Goal: Use online tool/utility: Utilize a website feature to perform a specific function

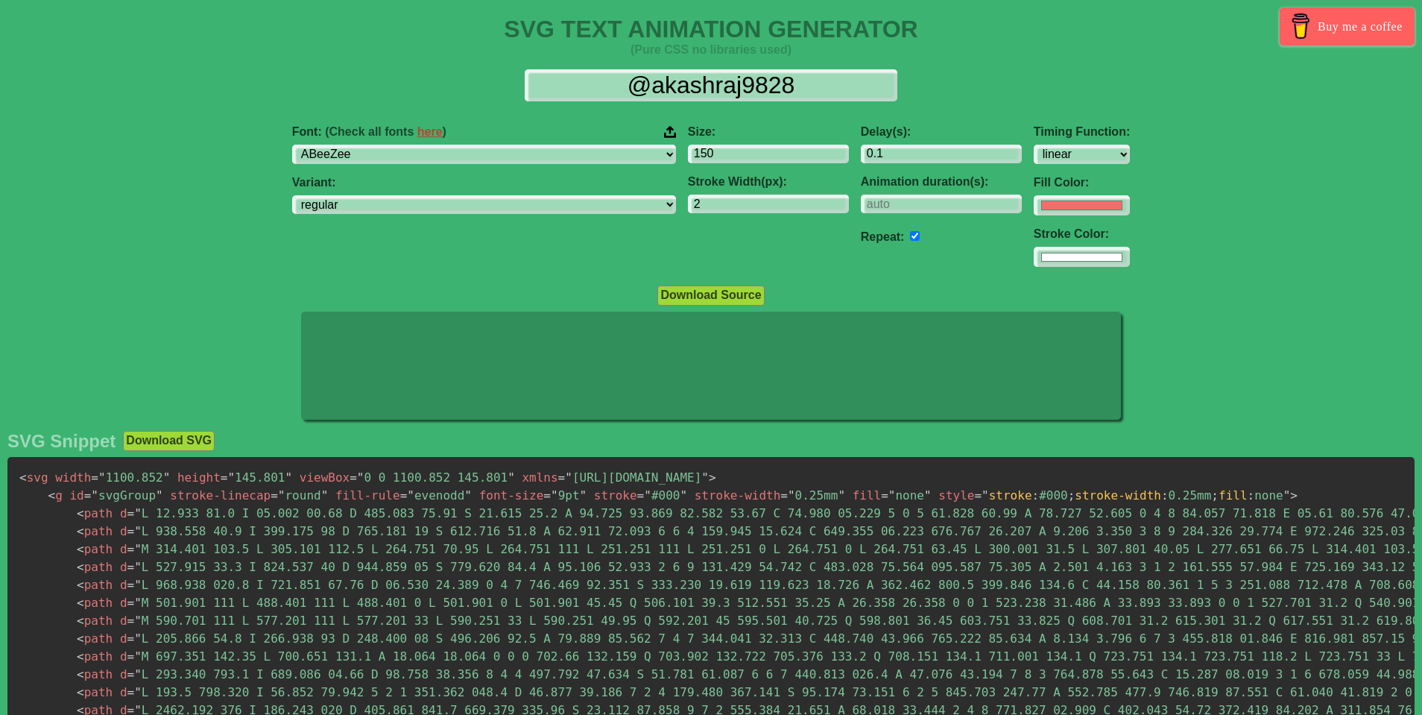
select select "linear"
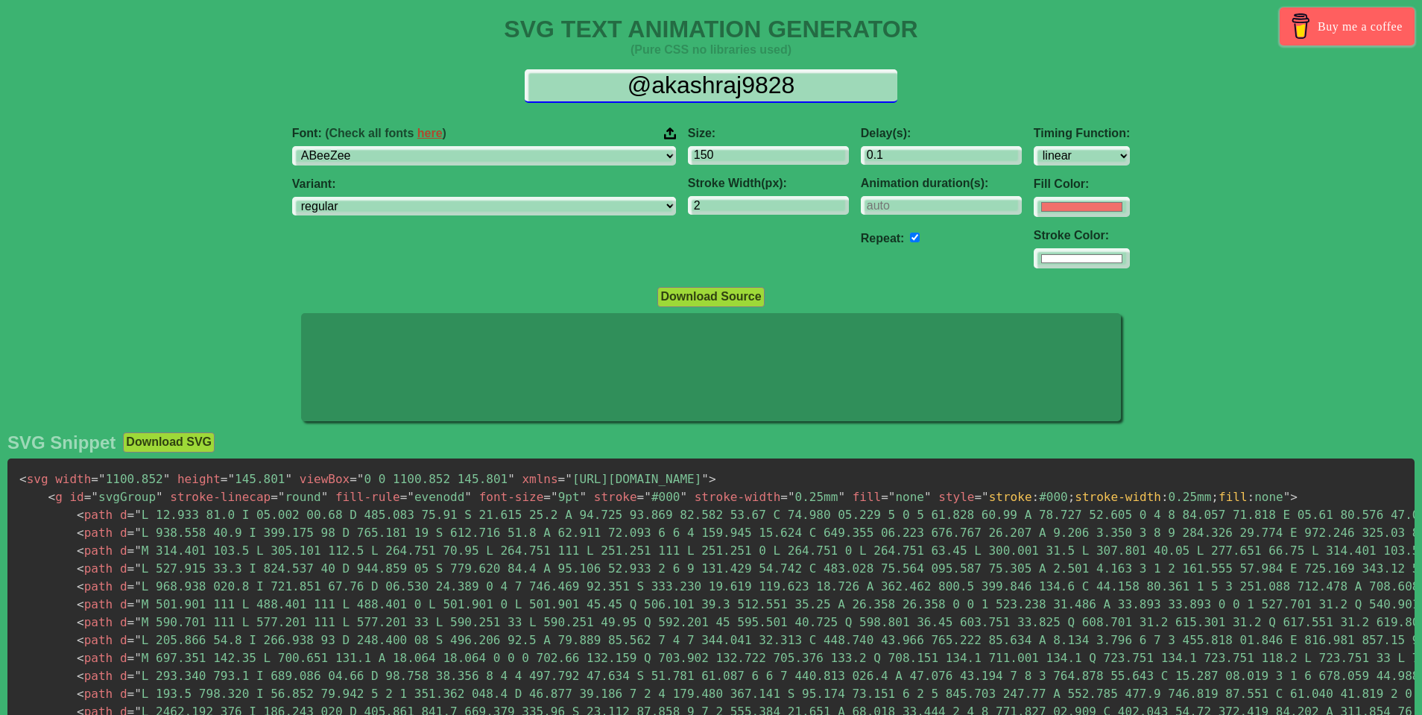
click at [755, 82] on input "@akashraj9828" at bounding box center [711, 86] width 373 height 34
type input "@"
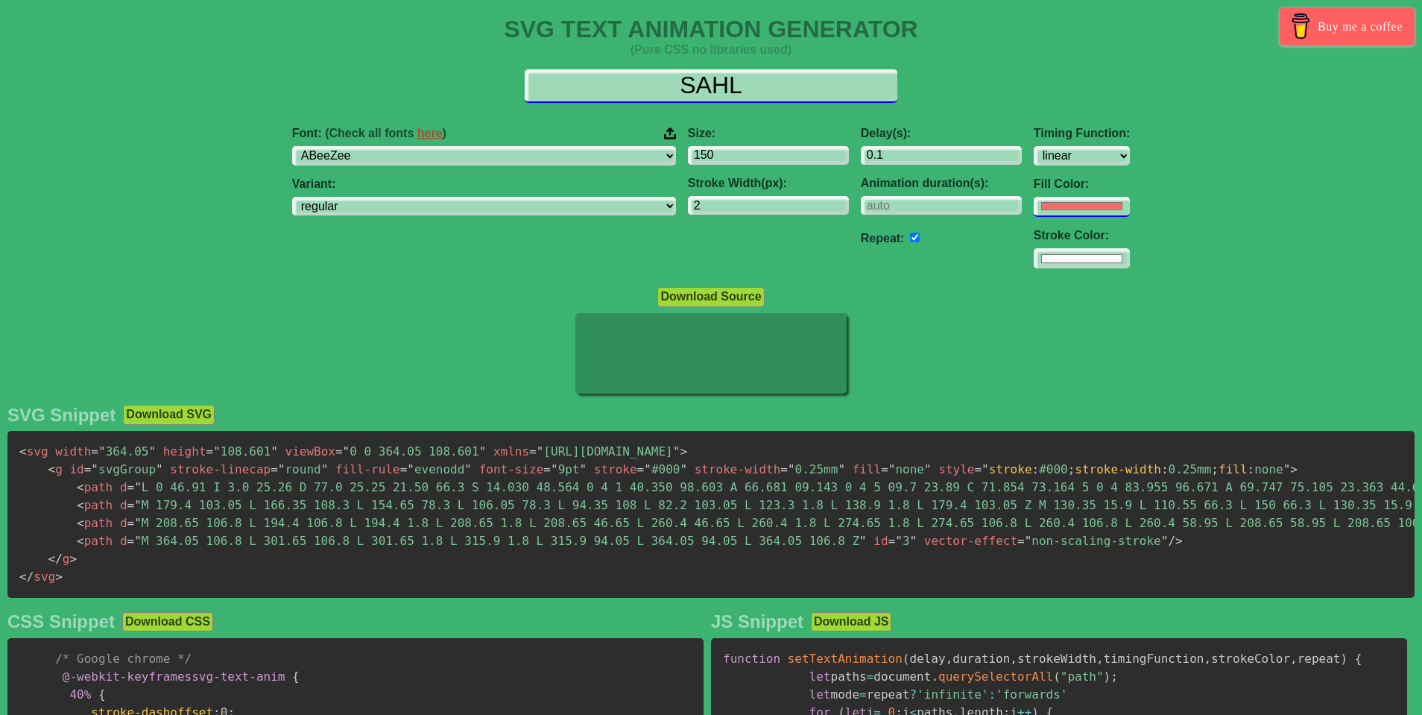
type input "SAHL"
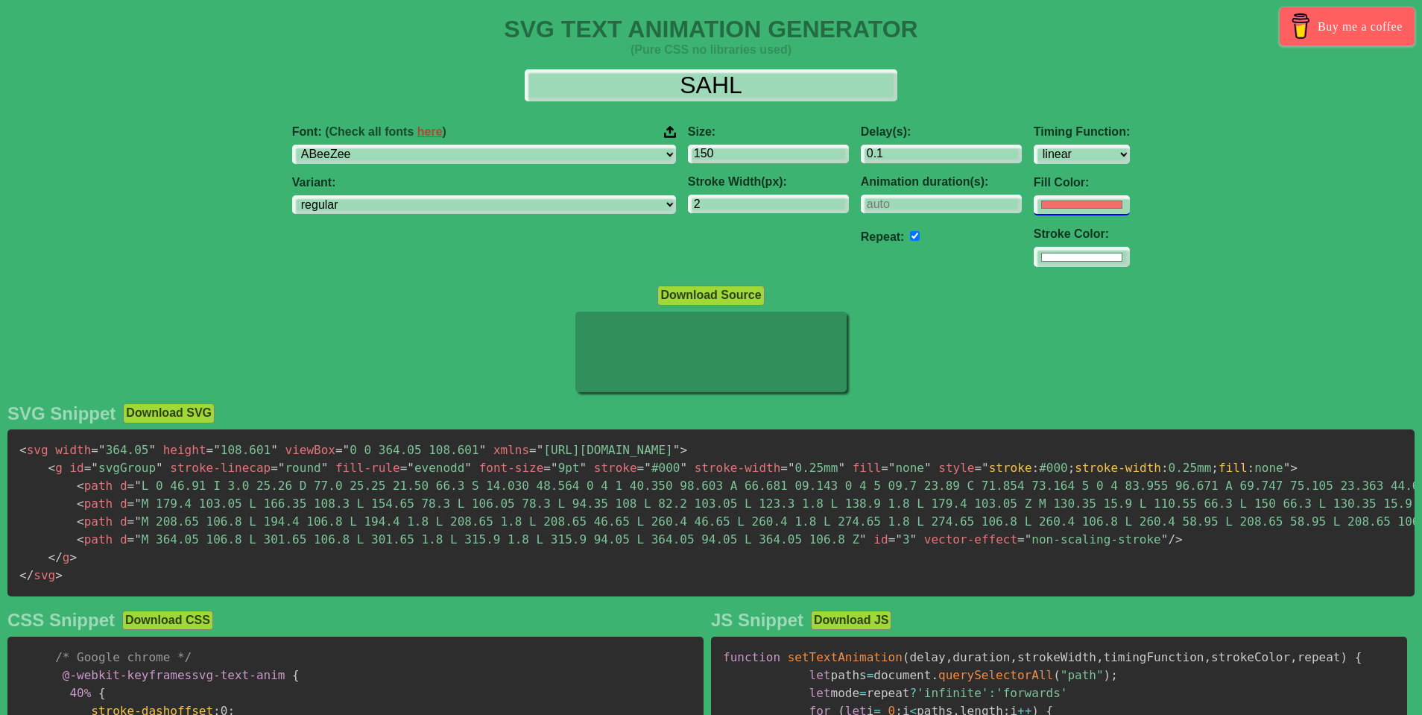
click at [1034, 212] on input "#f16f6b" at bounding box center [1082, 205] width 96 height 20
type input "#84f26e"
click at [379, 195] on select "regular italic" at bounding box center [484, 205] width 384 height 20
select select "regular"
click at [379, 195] on select "regular italic" at bounding box center [484, 205] width 384 height 20
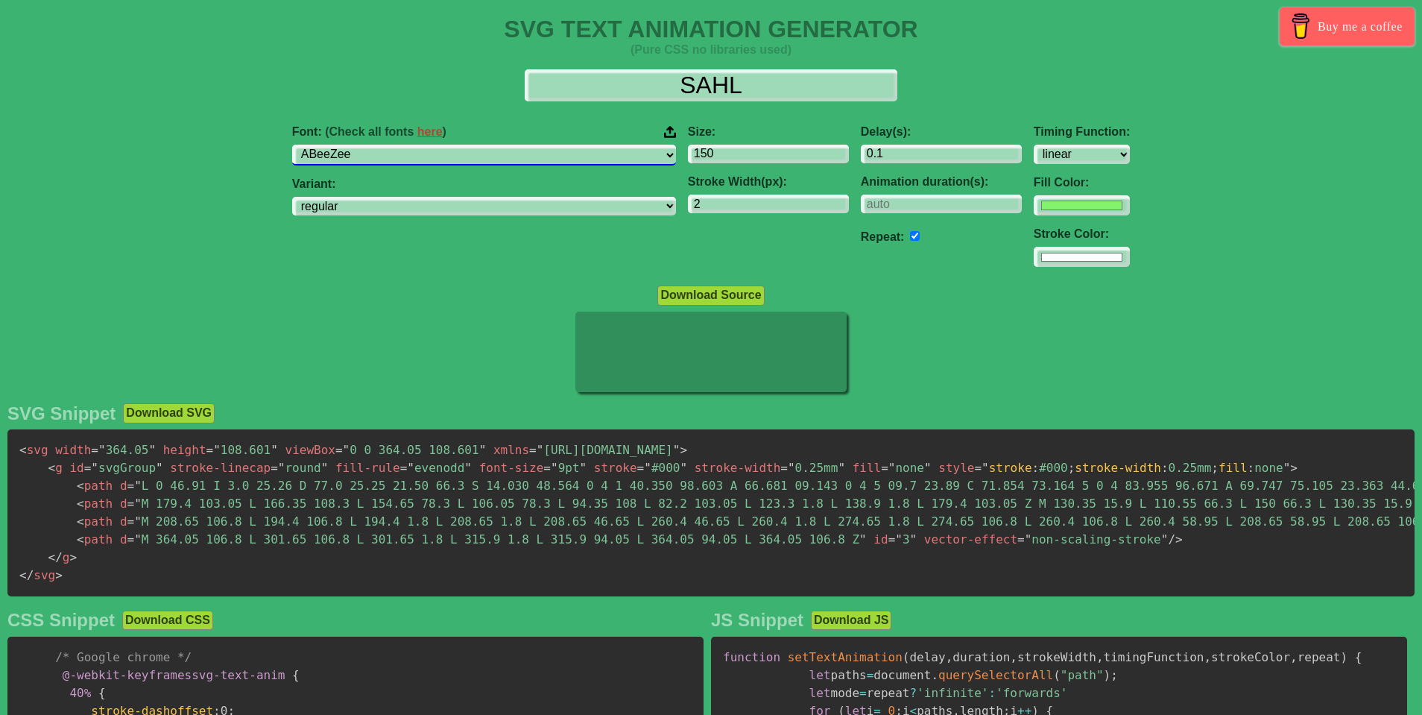
click at [531, 154] on select "ABeeZee [PERSON_NAME] Display AR One Sans [PERSON_NAME] Libre Aboreto Abril Fat…" at bounding box center [484, 155] width 384 height 20
click at [379, 145] on select "ABeeZee [PERSON_NAME] Display AR One Sans [PERSON_NAME] Libre Aboreto Abril Fat…" at bounding box center [484, 155] width 384 height 20
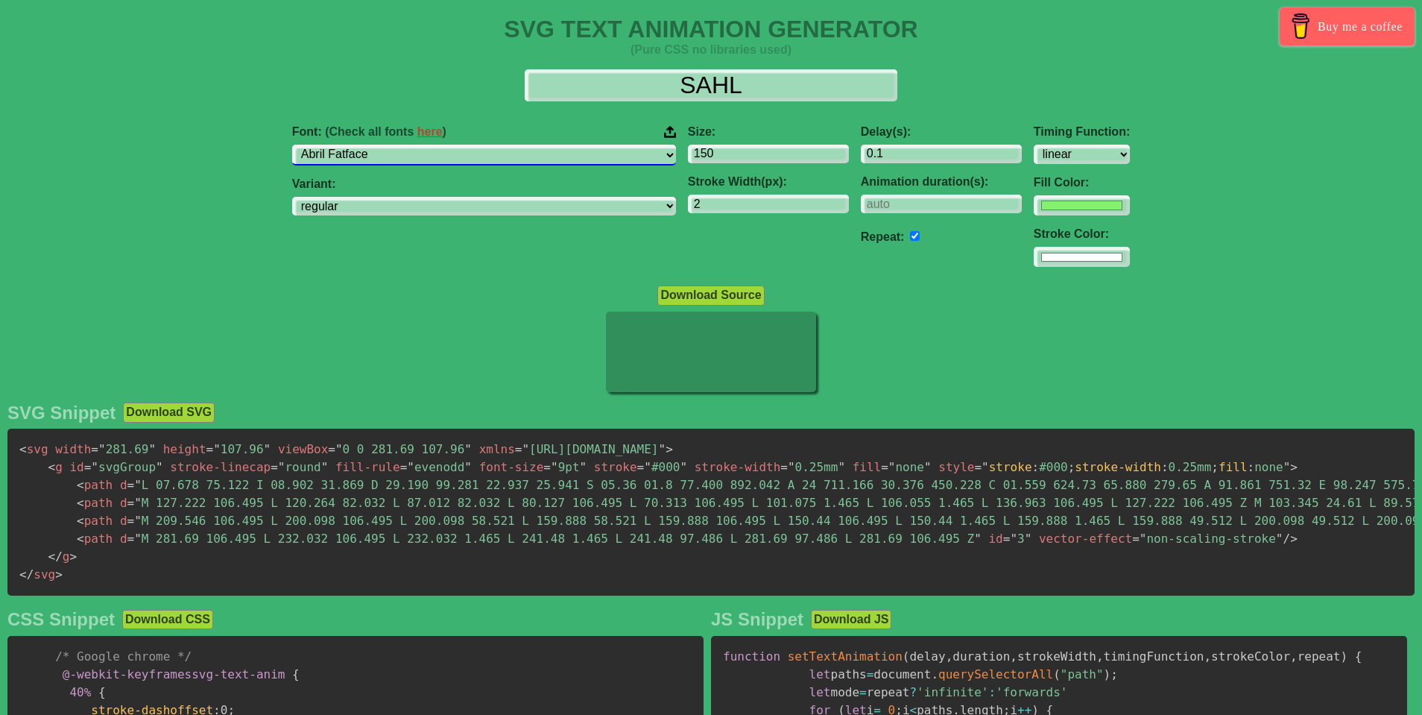
click at [379, 145] on select "ABeeZee [PERSON_NAME] Display AR One Sans [PERSON_NAME] Libre Aboreto Abril Fat…" at bounding box center [484, 155] width 384 height 20
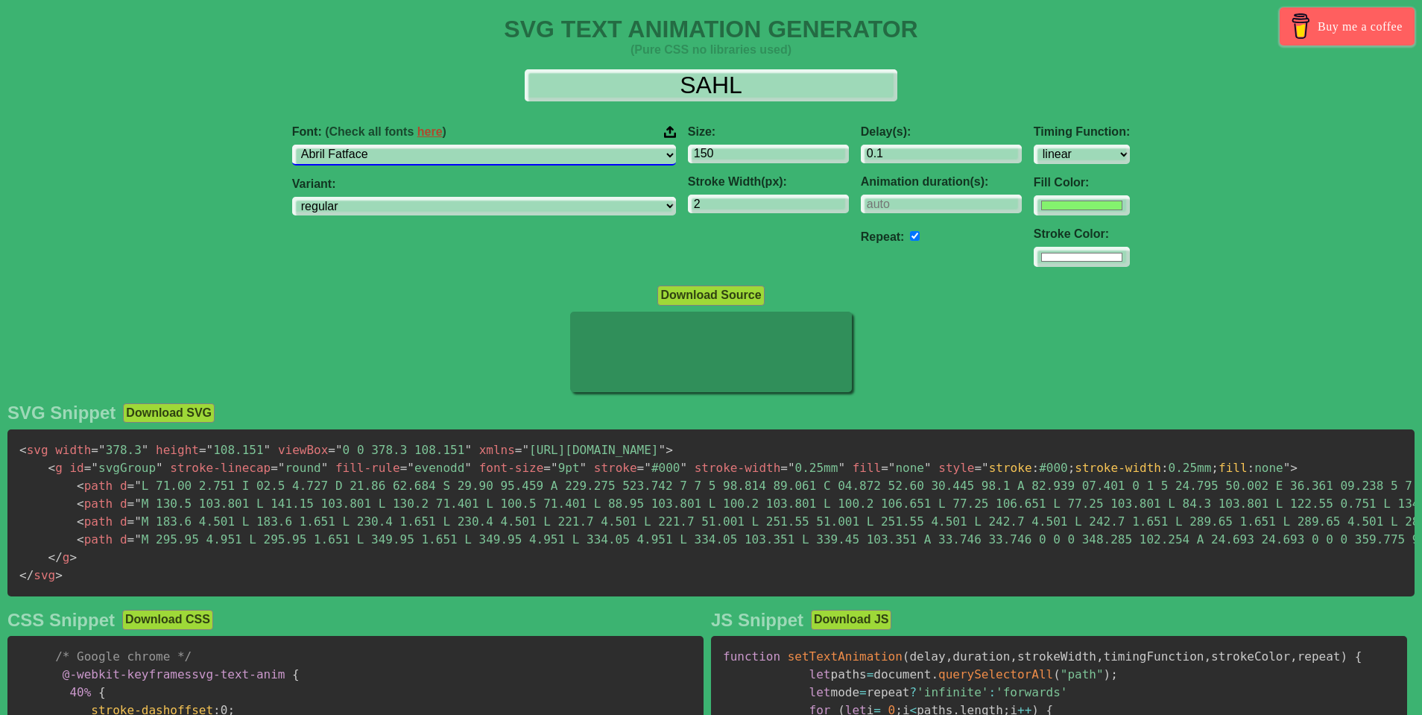
click at [523, 159] on select "ABeeZee [PERSON_NAME] Display AR One Sans [PERSON_NAME] Libre Aboreto Abril Fat…" at bounding box center [484, 155] width 384 height 20
click at [379, 145] on select "ABeeZee [PERSON_NAME] Display AR One Sans [PERSON_NAME] Libre Aboreto Abril Fat…" at bounding box center [484, 155] width 384 height 20
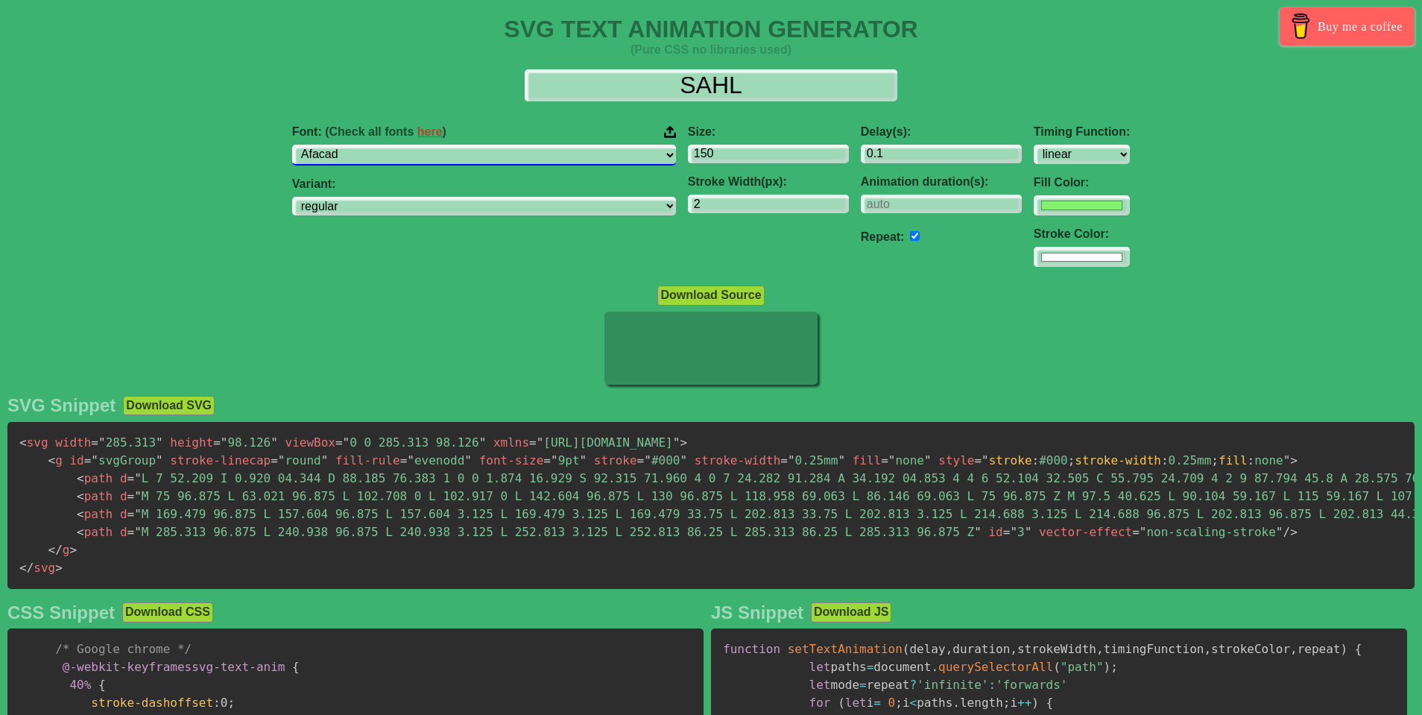
select select "Agdasima"
click at [379, 145] on select "ABeeZee [PERSON_NAME] Display AR One Sans [PERSON_NAME] Libre Aboreto Abril Fat…" at bounding box center [484, 155] width 384 height 20
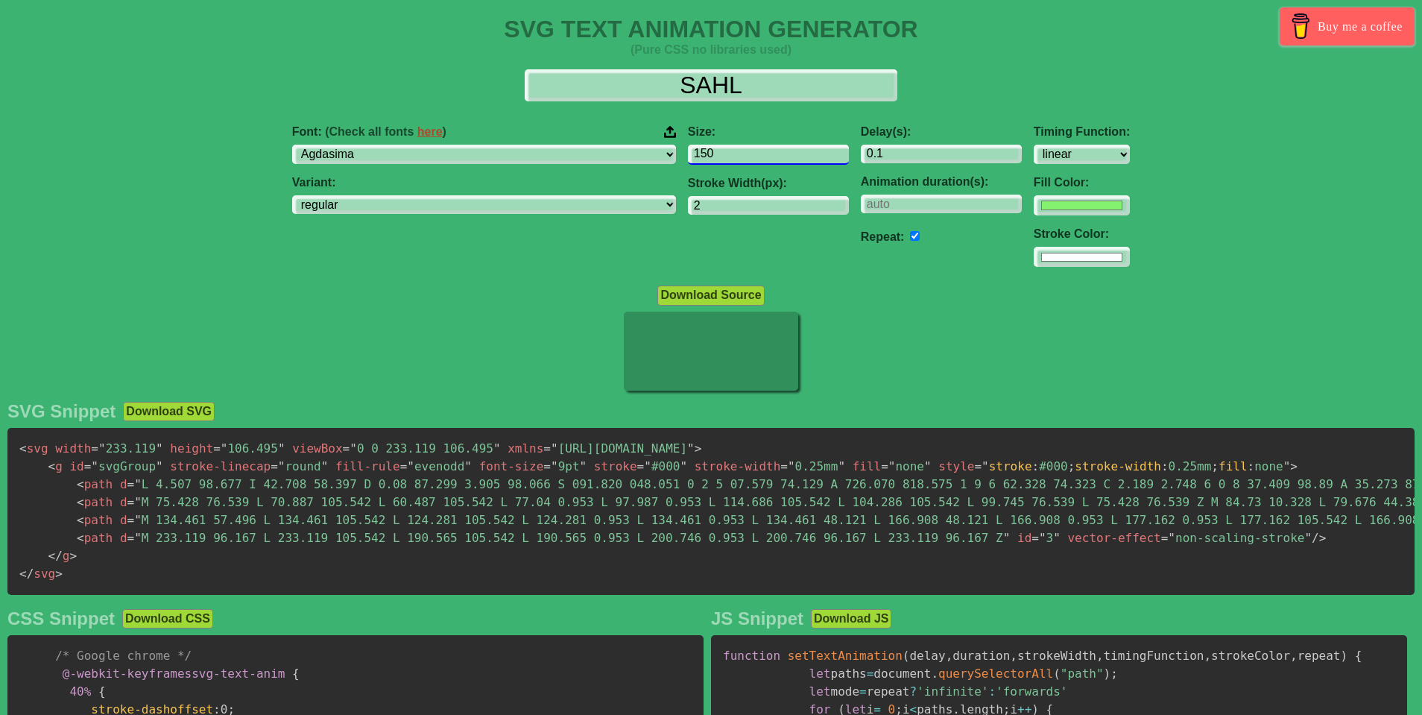
click at [688, 151] on input "150" at bounding box center [768, 155] width 161 height 20
click at [861, 153] on input "0.1" at bounding box center [941, 155] width 161 height 20
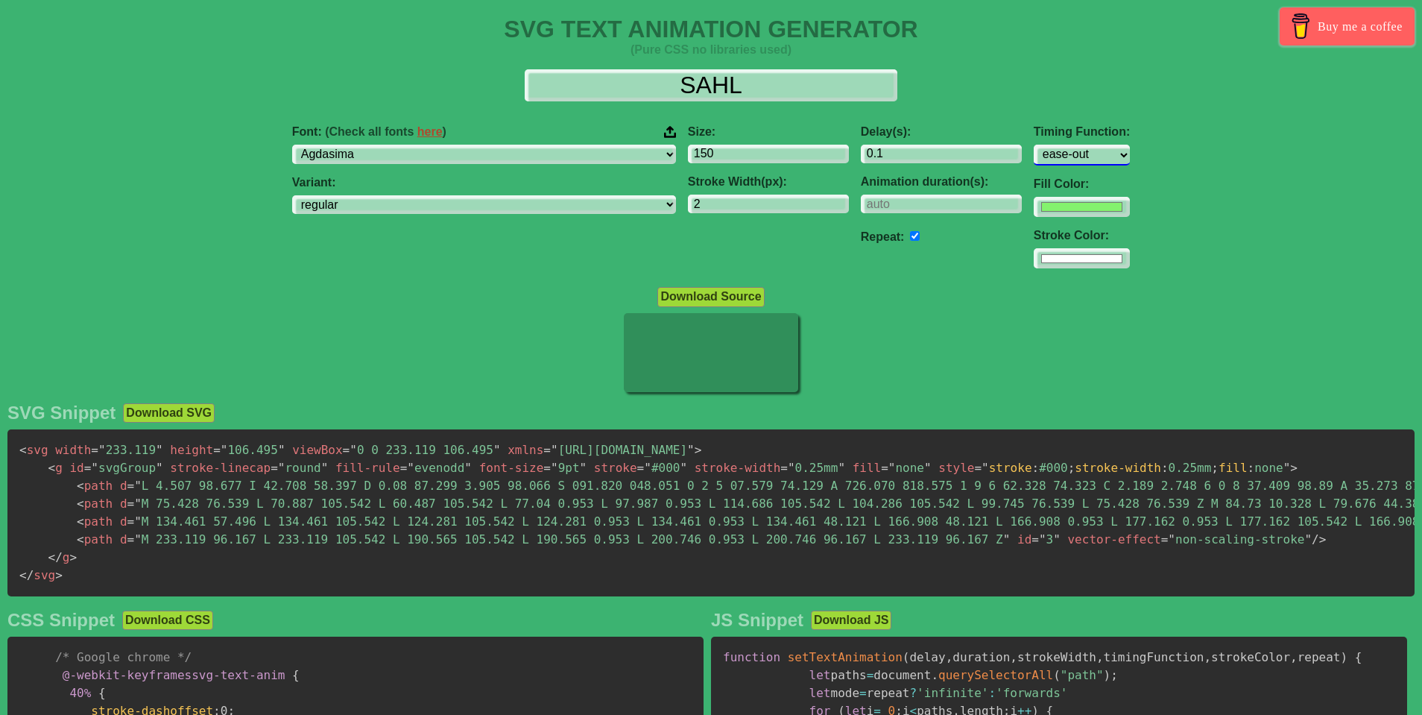
click at [1034, 145] on select "ease ease-in ease-out ease-in-out linear step-start step-end" at bounding box center [1082, 155] width 96 height 20
select select "ease"
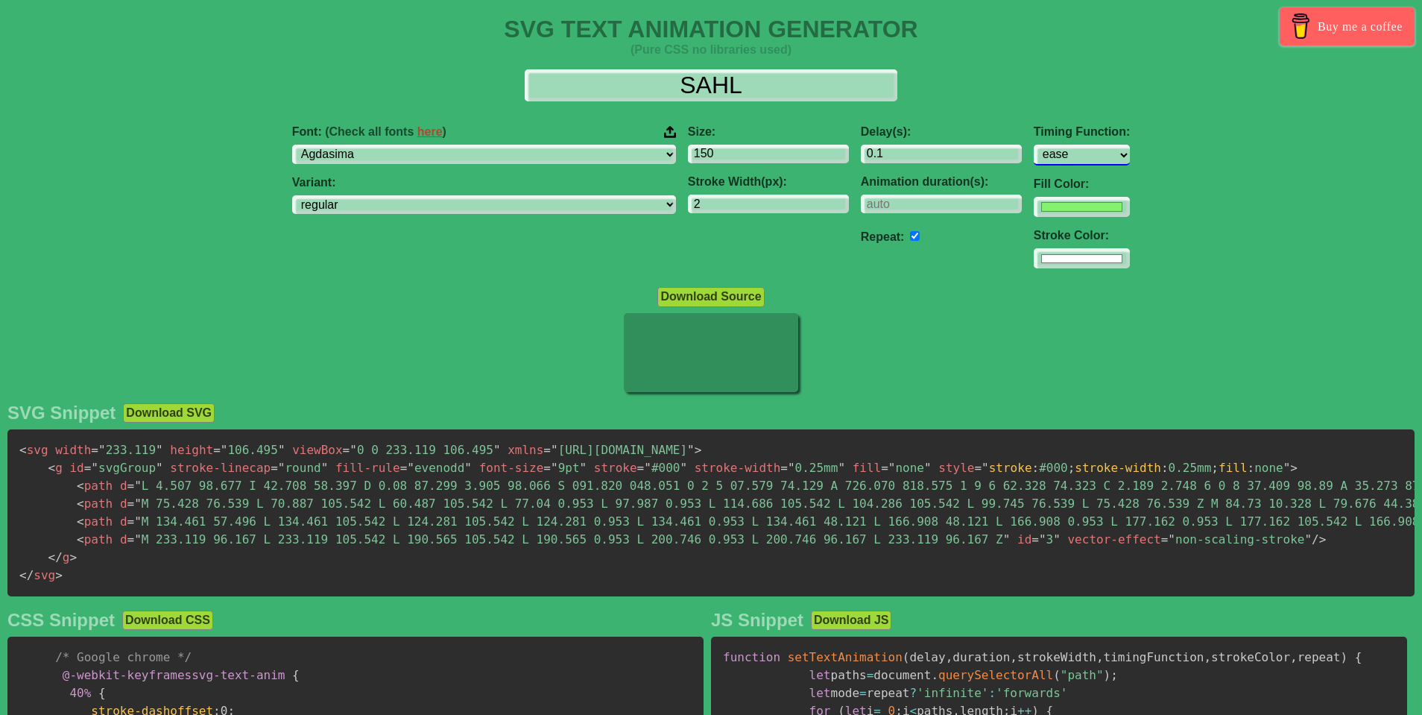
click at [1034, 145] on select "ease ease-in ease-out ease-in-out linear step-start step-end" at bounding box center [1082, 155] width 96 height 20
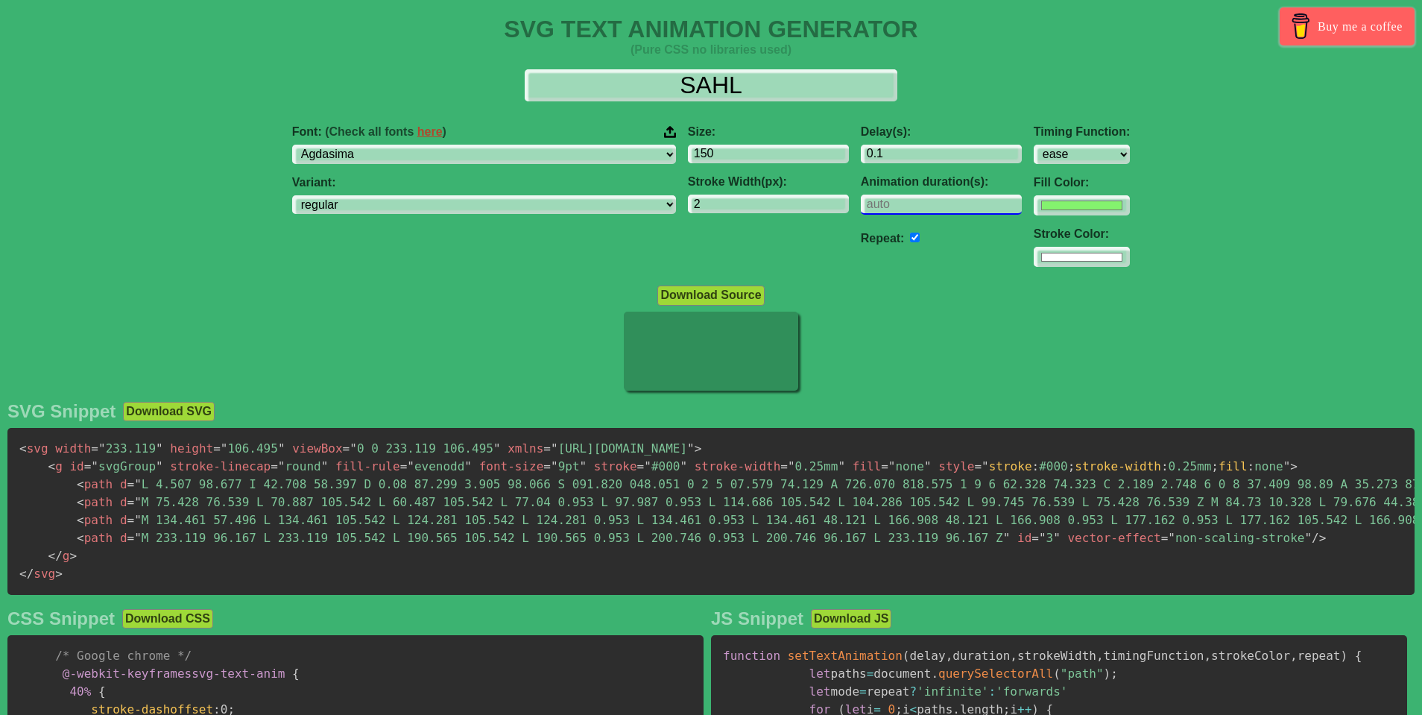
click at [885, 201] on input "number" at bounding box center [941, 204] width 161 height 20
click at [688, 202] on input "2" at bounding box center [768, 204] width 161 height 20
click at [688, 202] on input "5" at bounding box center [768, 204] width 161 height 20
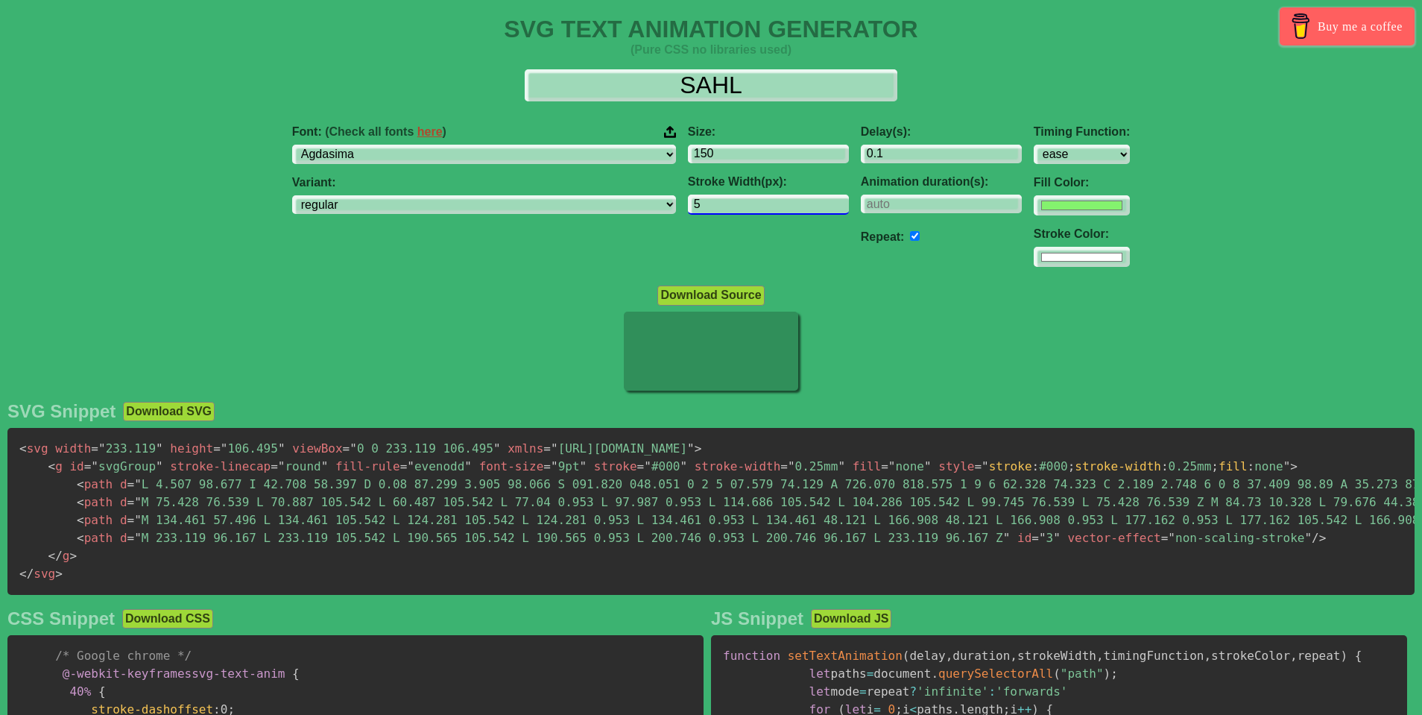
click at [688, 202] on input "5" at bounding box center [768, 204] width 161 height 20
click at [688, 202] on input "1" at bounding box center [768, 204] width 161 height 20
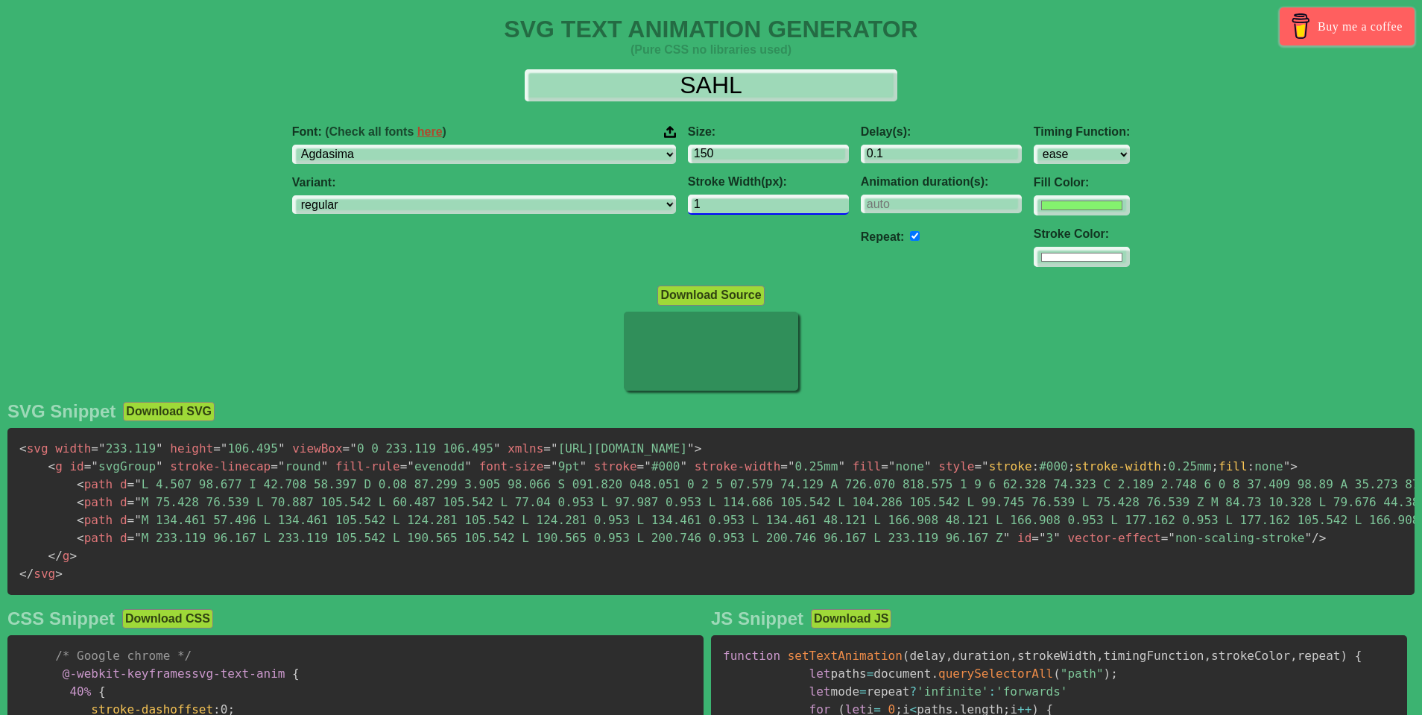
click at [688, 202] on input "1" at bounding box center [768, 204] width 161 height 20
click at [688, 202] on input "2" at bounding box center [768, 204] width 161 height 20
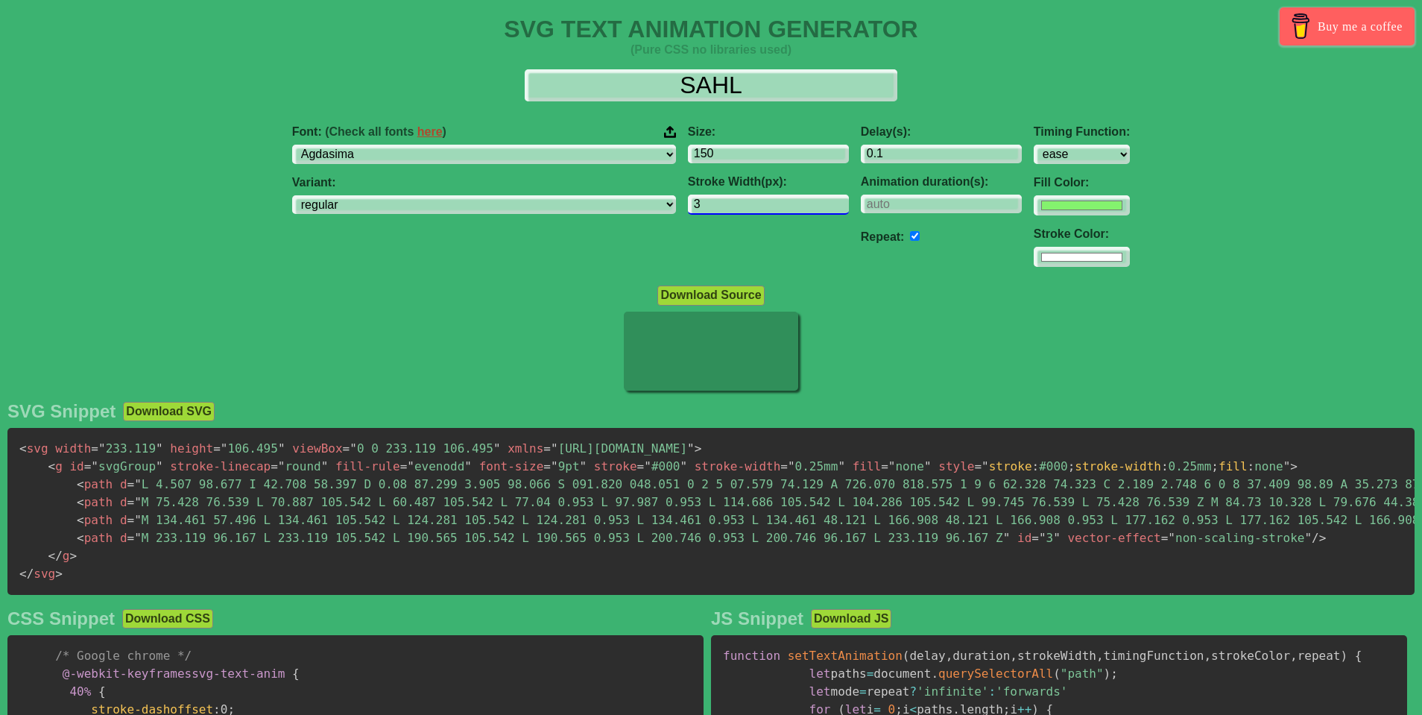
click at [688, 202] on input "3" at bounding box center [768, 204] width 161 height 20
type input "2"
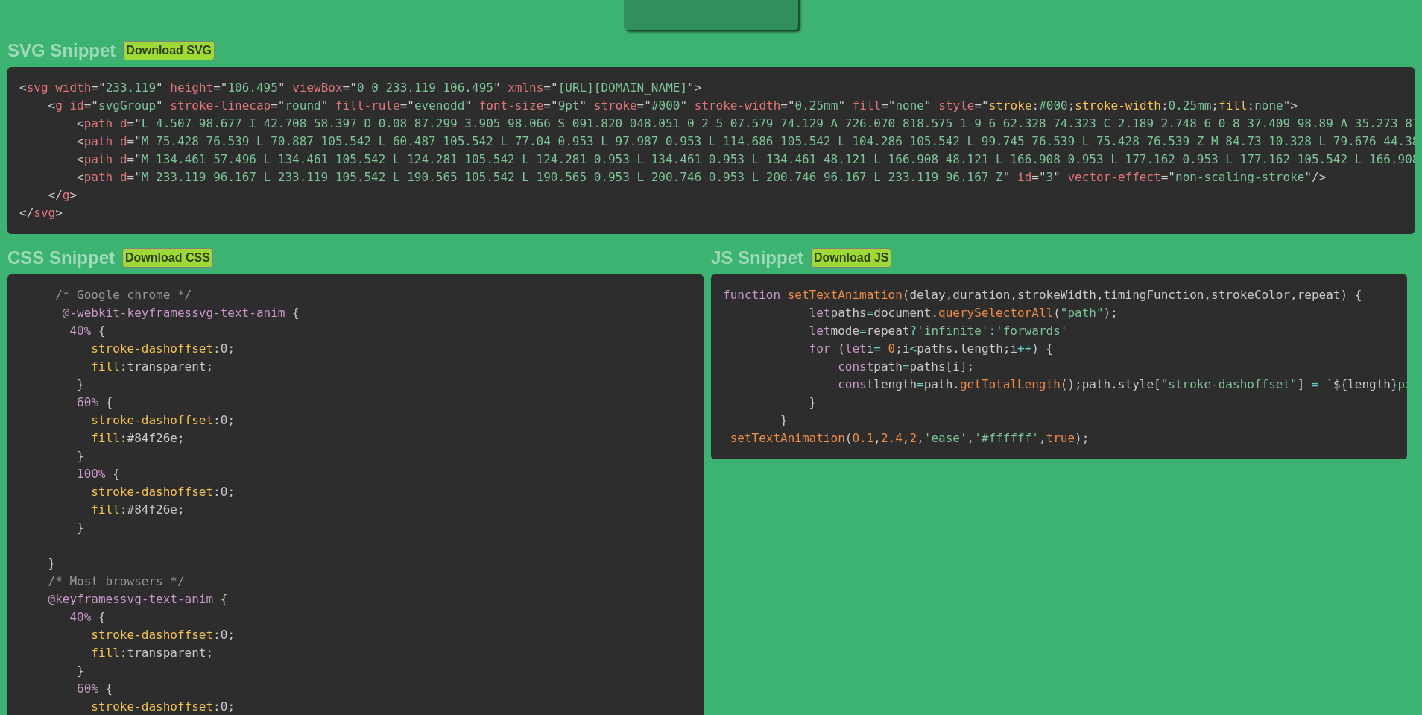
scroll to position [346, 0]
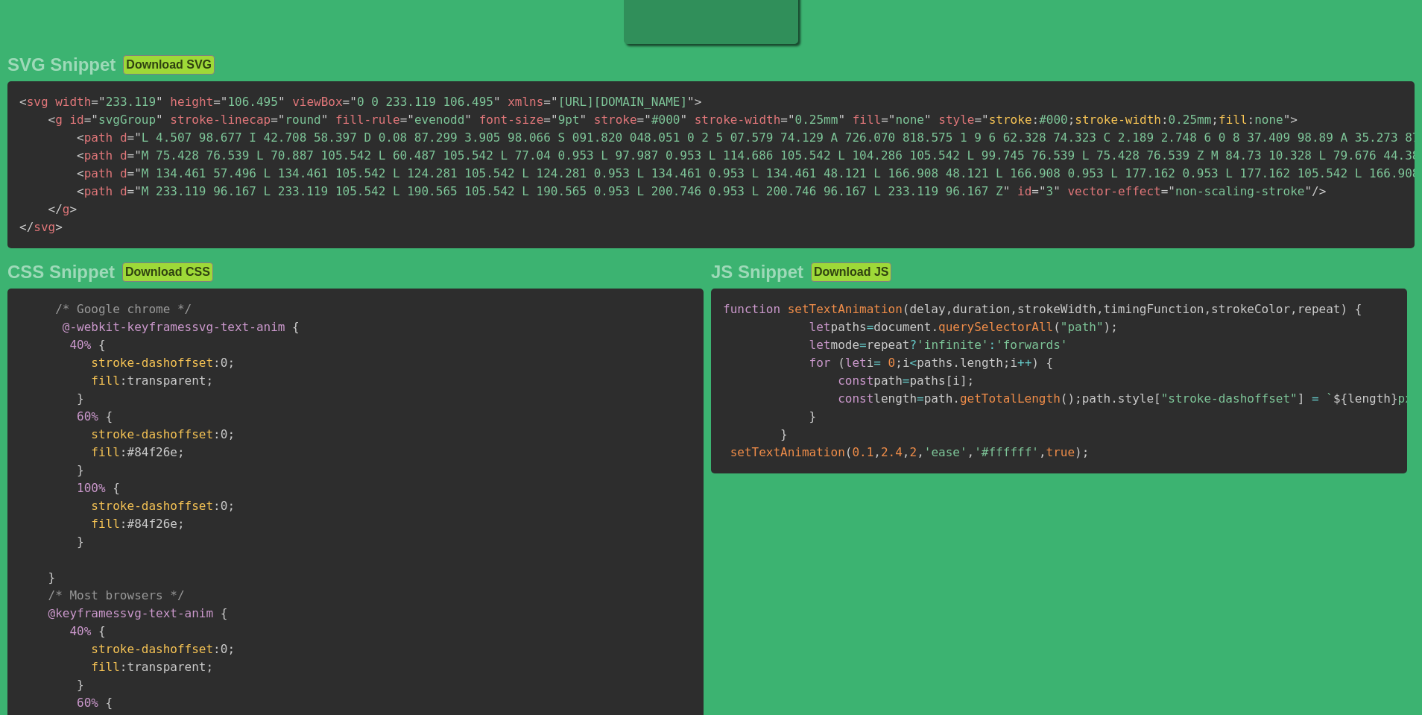
click at [1161, 405] on span ""stroke-dashoffset"" at bounding box center [1229, 398] width 136 height 14
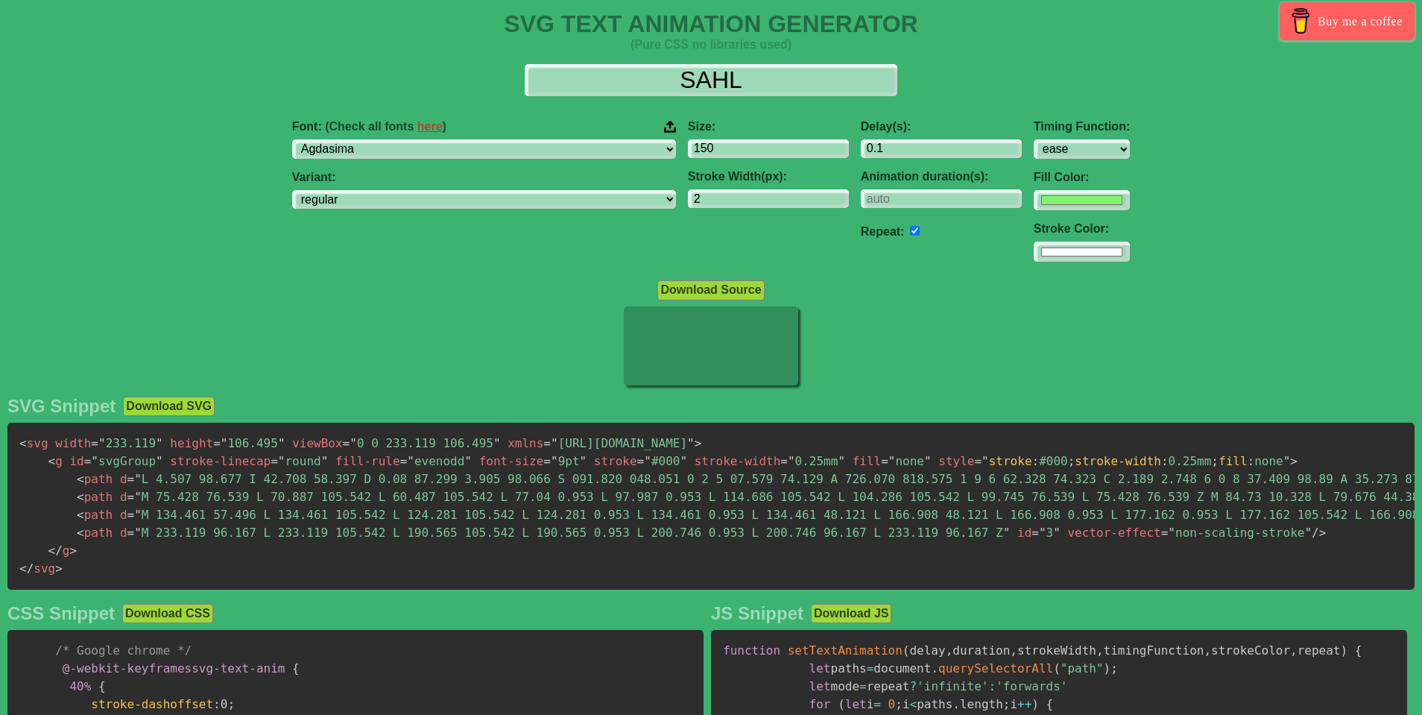
scroll to position [0, 0]
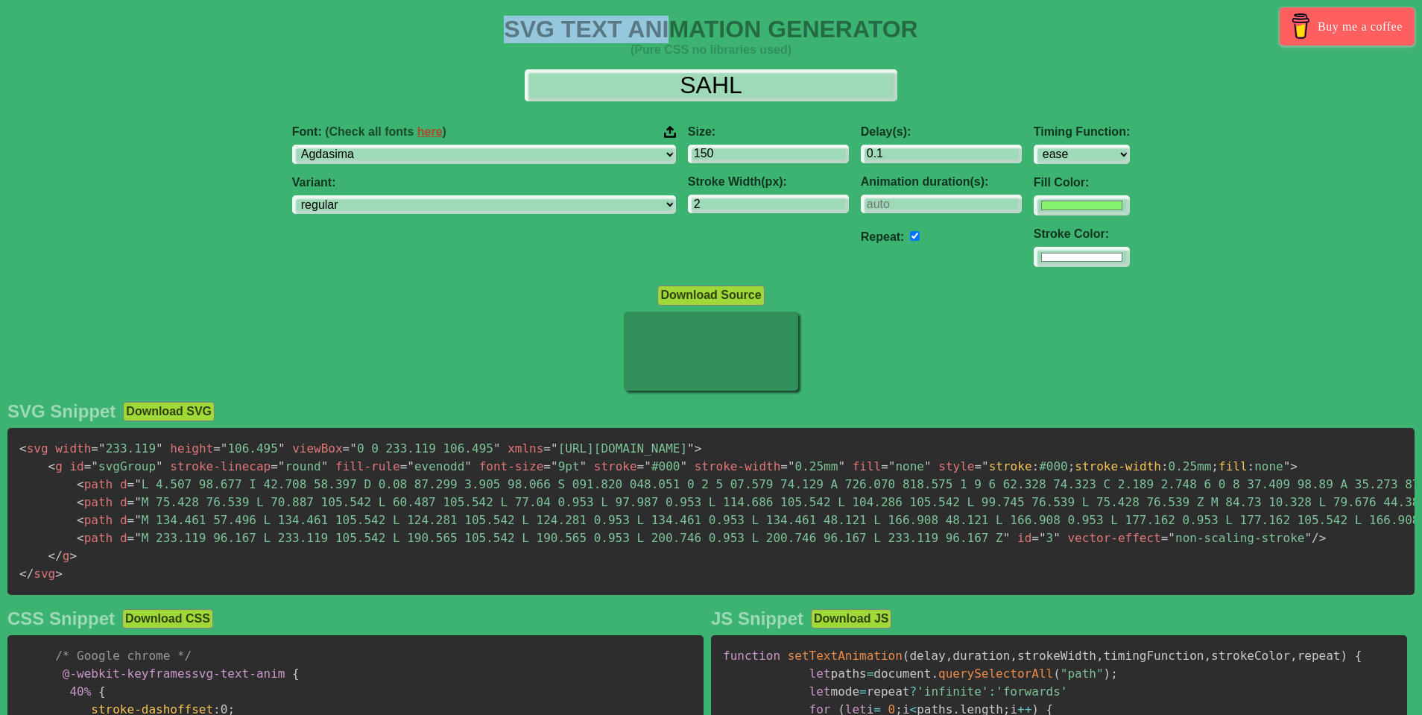
drag, startPoint x: 506, startPoint y: 29, endPoint x: 687, endPoint y: 30, distance: 181.1
click at [674, 29] on h1 "SVG TEXT ANIMATION GENERATOR" at bounding box center [711, 30] width 1422 height 28
click at [663, 48] on h4 "(Pure CSS no libraries used)" at bounding box center [711, 49] width 1422 height 13
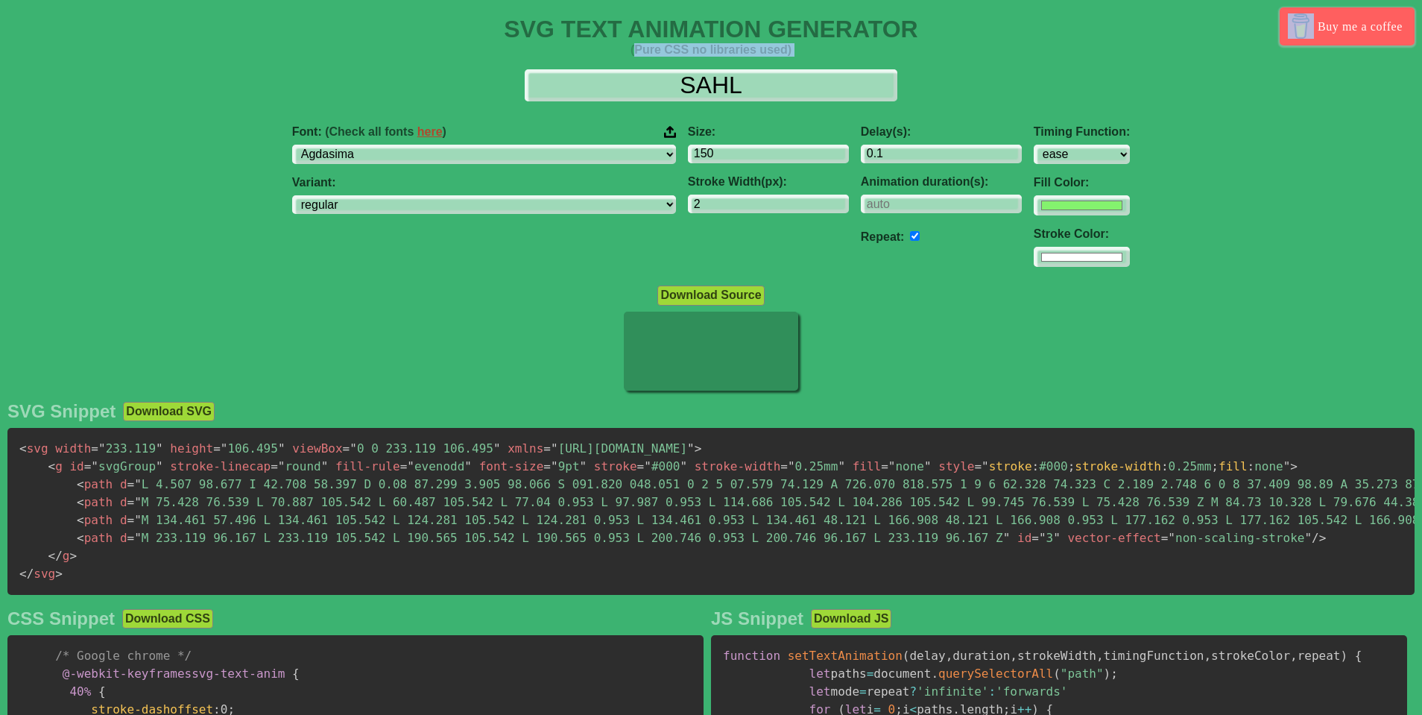
click at [663, 48] on h4 "(Pure CSS no libraries used)" at bounding box center [711, 49] width 1422 height 13
click at [311, 54] on h4 "(Pure CSS no libraries used)" at bounding box center [711, 49] width 1422 height 13
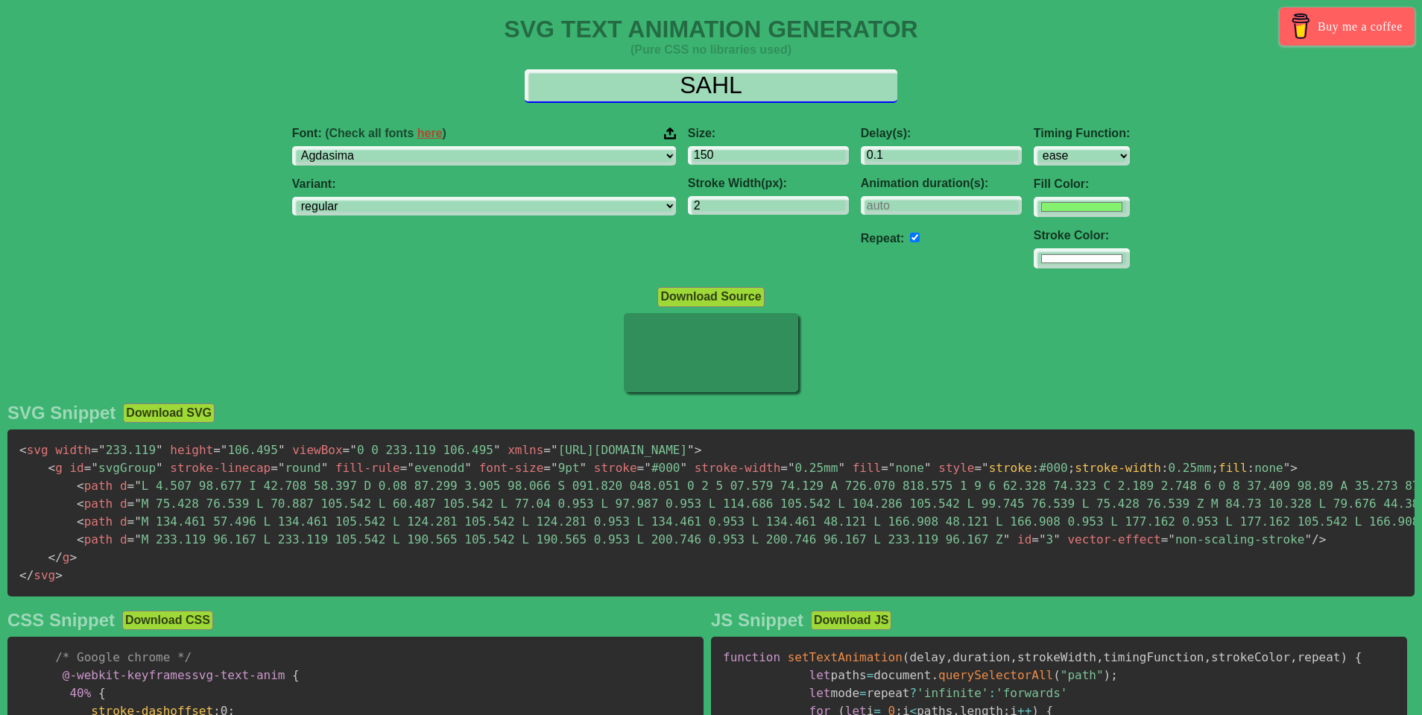
click at [755, 82] on input "SAHL" at bounding box center [711, 86] width 373 height 34
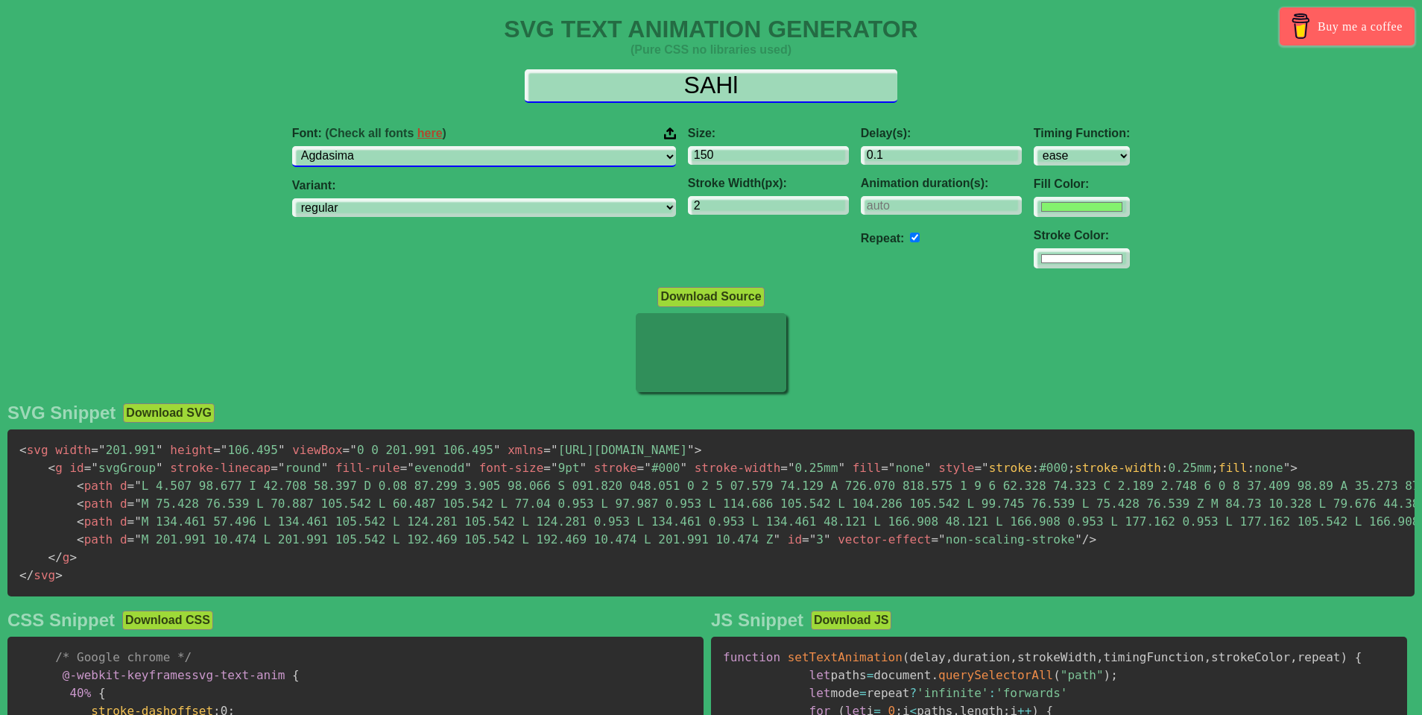
type input "SAHl"
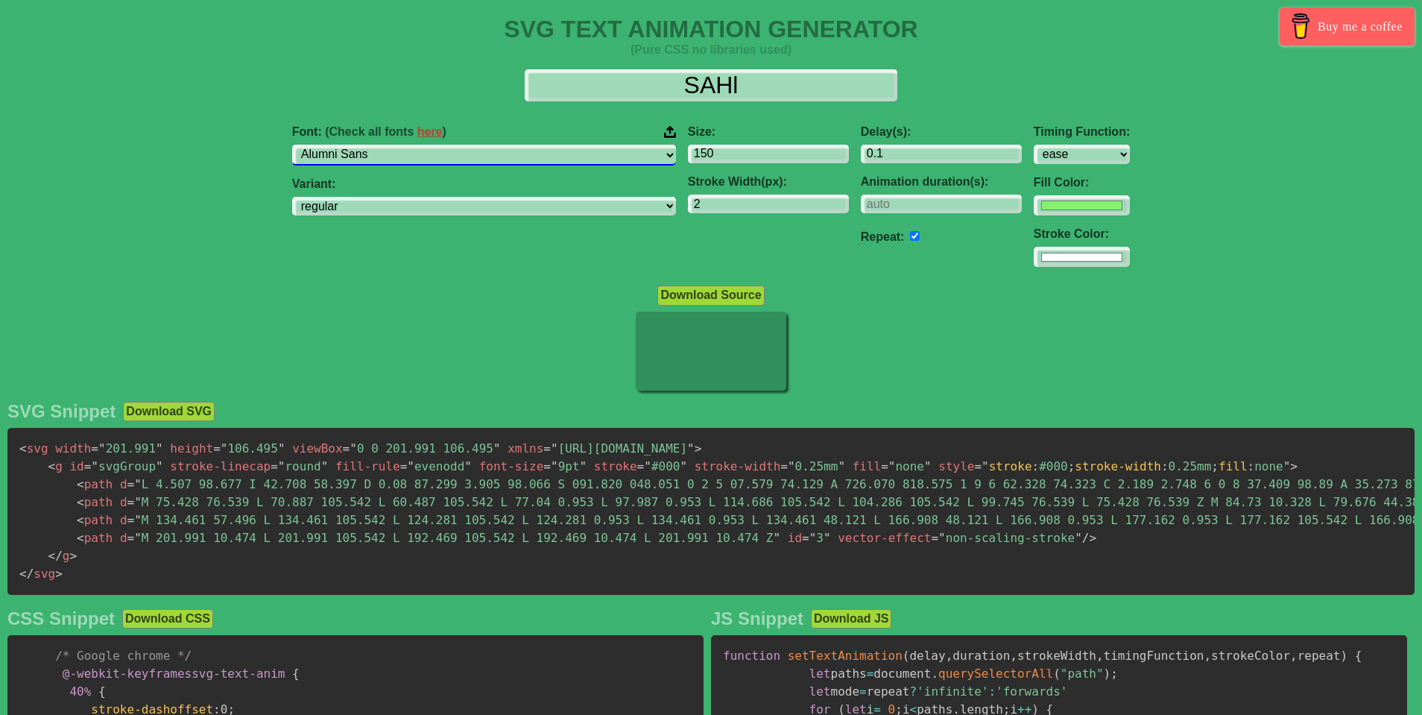
click at [379, 145] on select "ABeeZee [PERSON_NAME] Display AR One Sans [PERSON_NAME] Libre Aboreto Abril Fat…" at bounding box center [484, 155] width 384 height 20
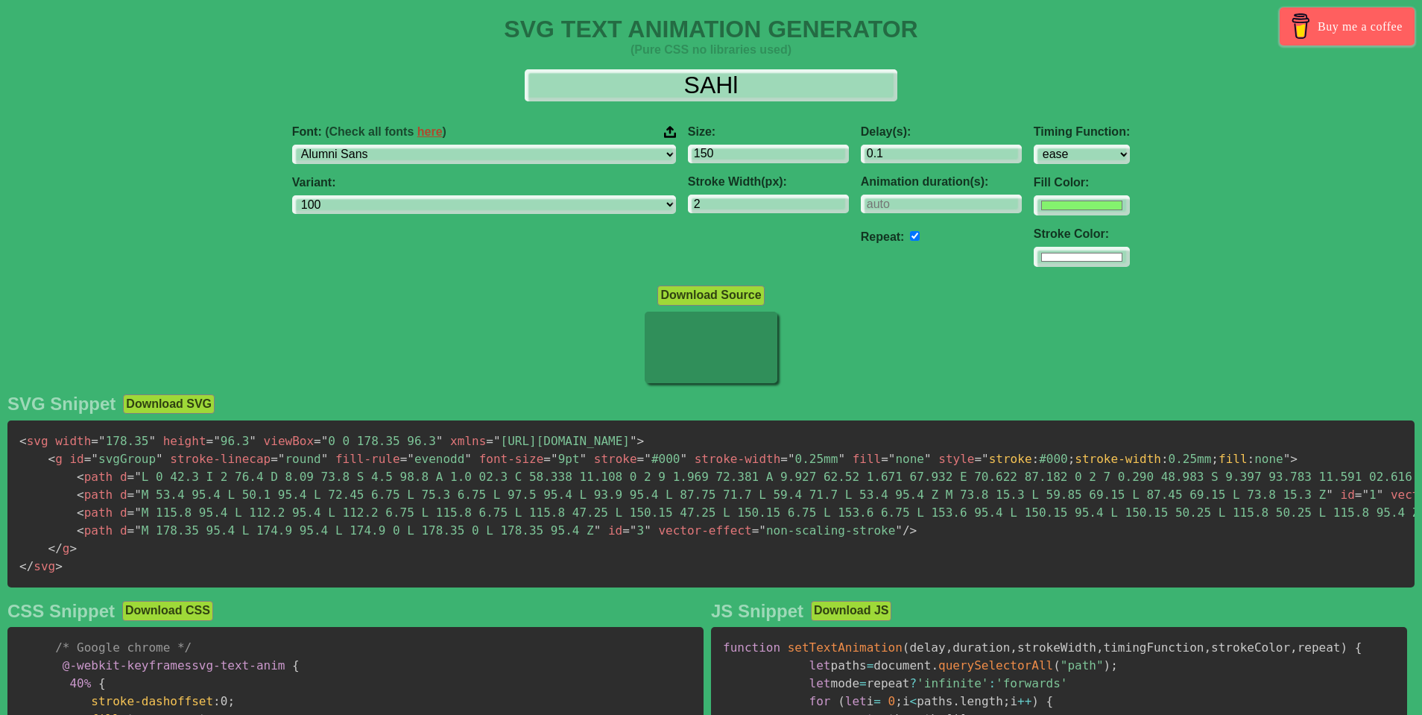
click at [476, 168] on div "Font: (Check all fonts here ) ABeeZee [PERSON_NAME] Display AR One Sans [PERSON…" at bounding box center [484, 196] width 396 height 166
click at [379, 145] on select "ABeeZee [PERSON_NAME] Display AR One Sans [PERSON_NAME] Libre Aboreto Abril Fat…" at bounding box center [484, 155] width 384 height 20
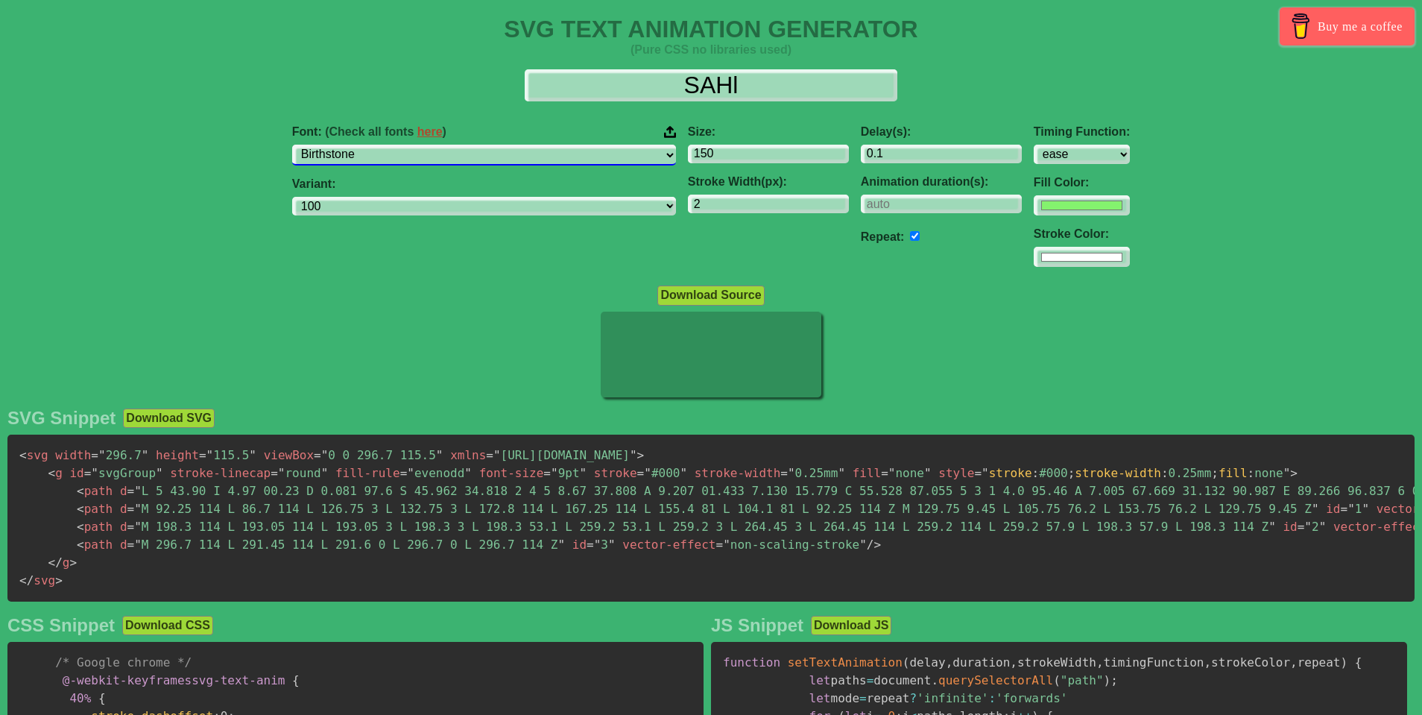
click at [379, 145] on select "ABeeZee [PERSON_NAME] Display AR One Sans [PERSON_NAME] Libre Aboreto Abril Fat…" at bounding box center [484, 155] width 384 height 20
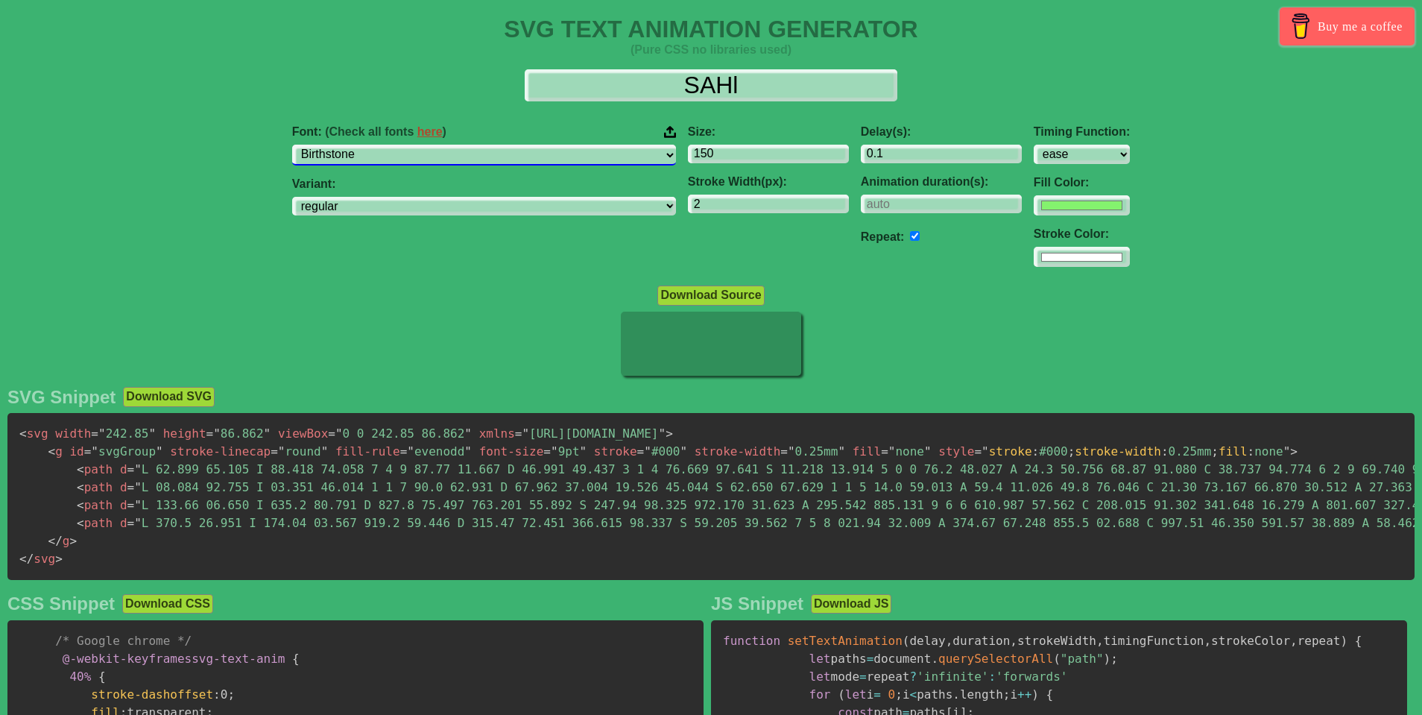
click at [483, 160] on select "ABeeZee [PERSON_NAME] Display AR One Sans [PERSON_NAME] Libre Aboreto Abril Fat…" at bounding box center [484, 155] width 384 height 20
click at [379, 145] on select "ABeeZee [PERSON_NAME] Display AR One Sans [PERSON_NAME] Libre Aboreto Abril Fat…" at bounding box center [484, 155] width 384 height 20
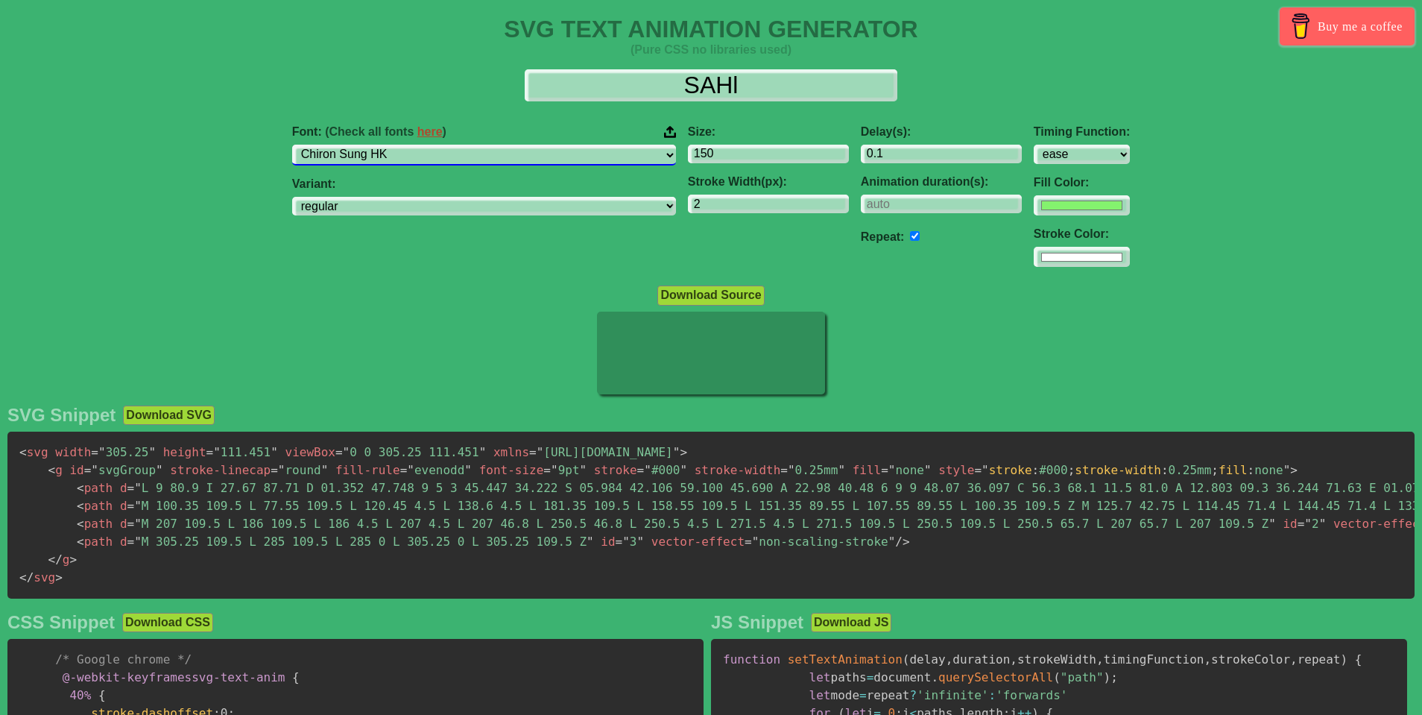
click at [379, 145] on select "ABeeZee [PERSON_NAME] Display AR One Sans [PERSON_NAME] Libre Aboreto Abril Fat…" at bounding box center [484, 155] width 384 height 20
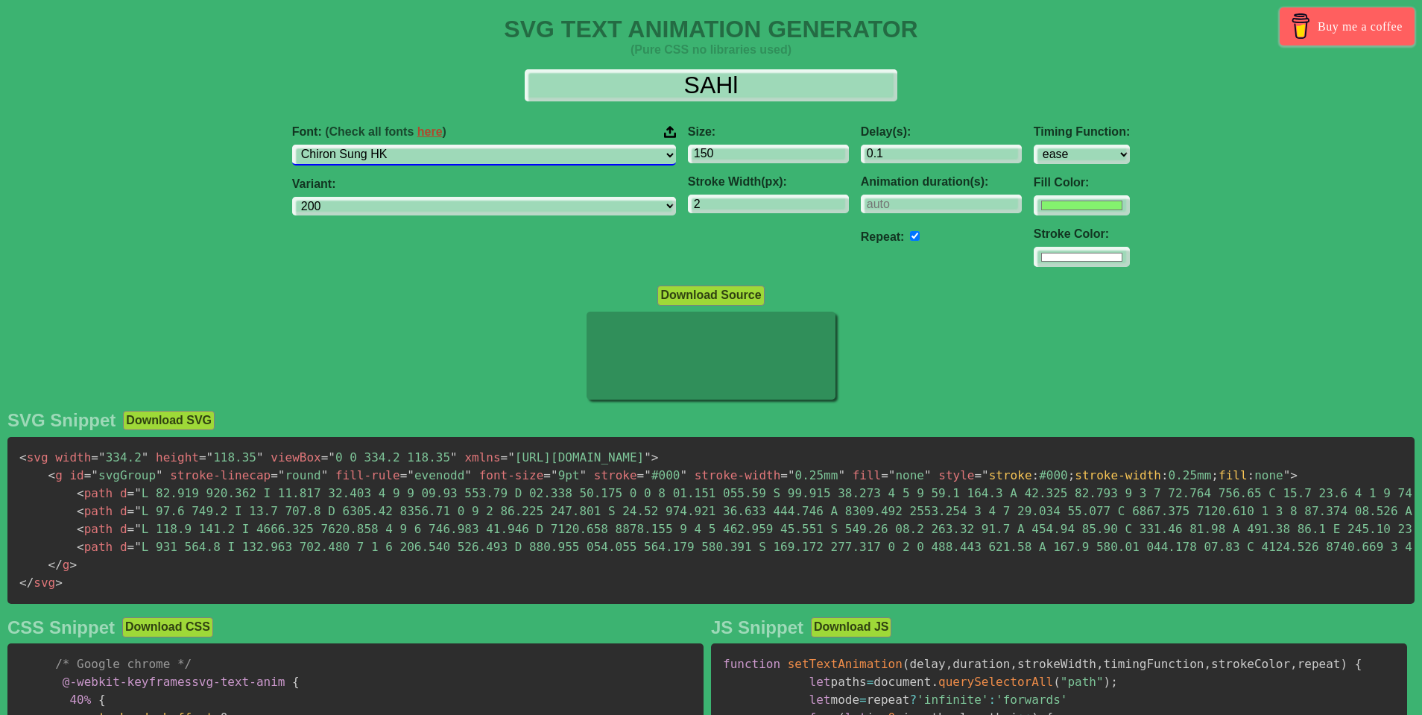
click at [379, 145] on select "ABeeZee [PERSON_NAME] Display AR One Sans [PERSON_NAME] Libre Aboreto Abril Fat…" at bounding box center [484, 155] width 384 height 20
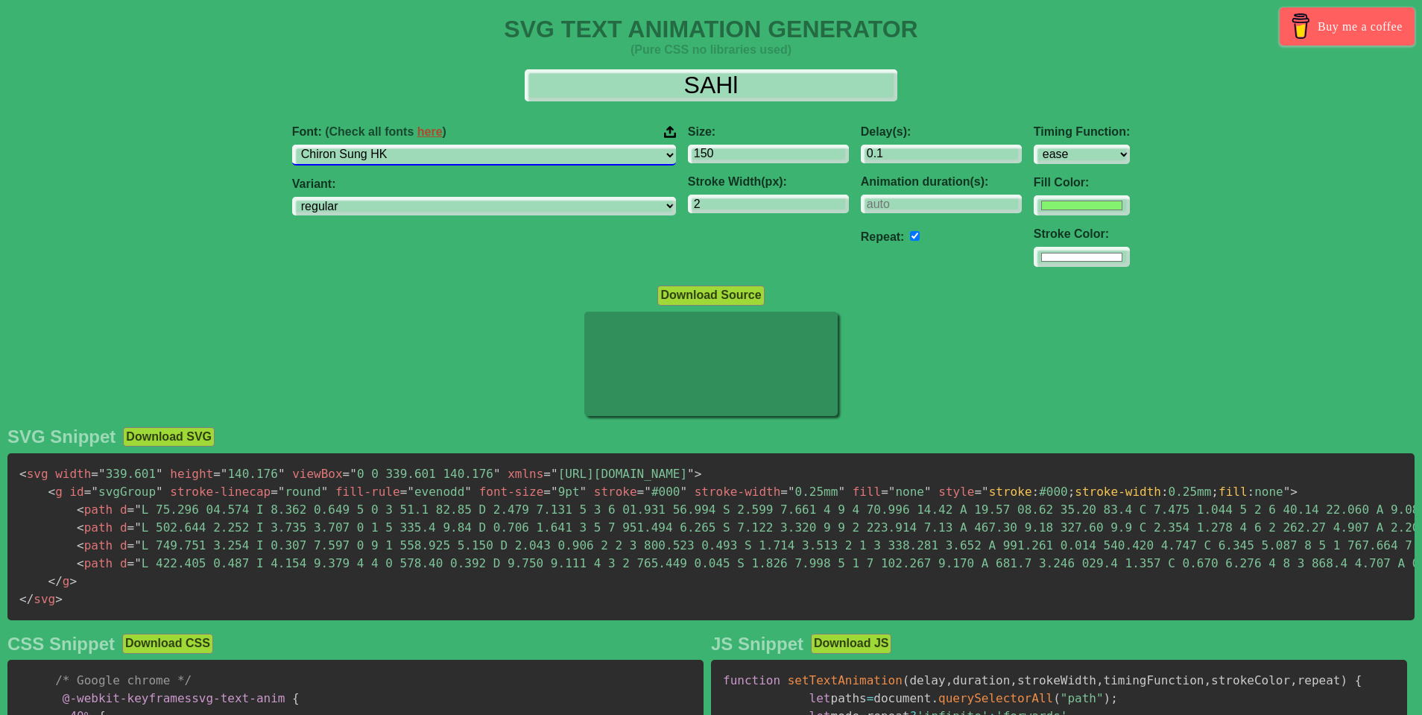
select select "GFS Neohellenic"
click at [379, 145] on select "ABeeZee [PERSON_NAME] Display AR One Sans [PERSON_NAME] Libre Aboreto Abril Fat…" at bounding box center [484, 155] width 384 height 20
